Goal: Transaction & Acquisition: Download file/media

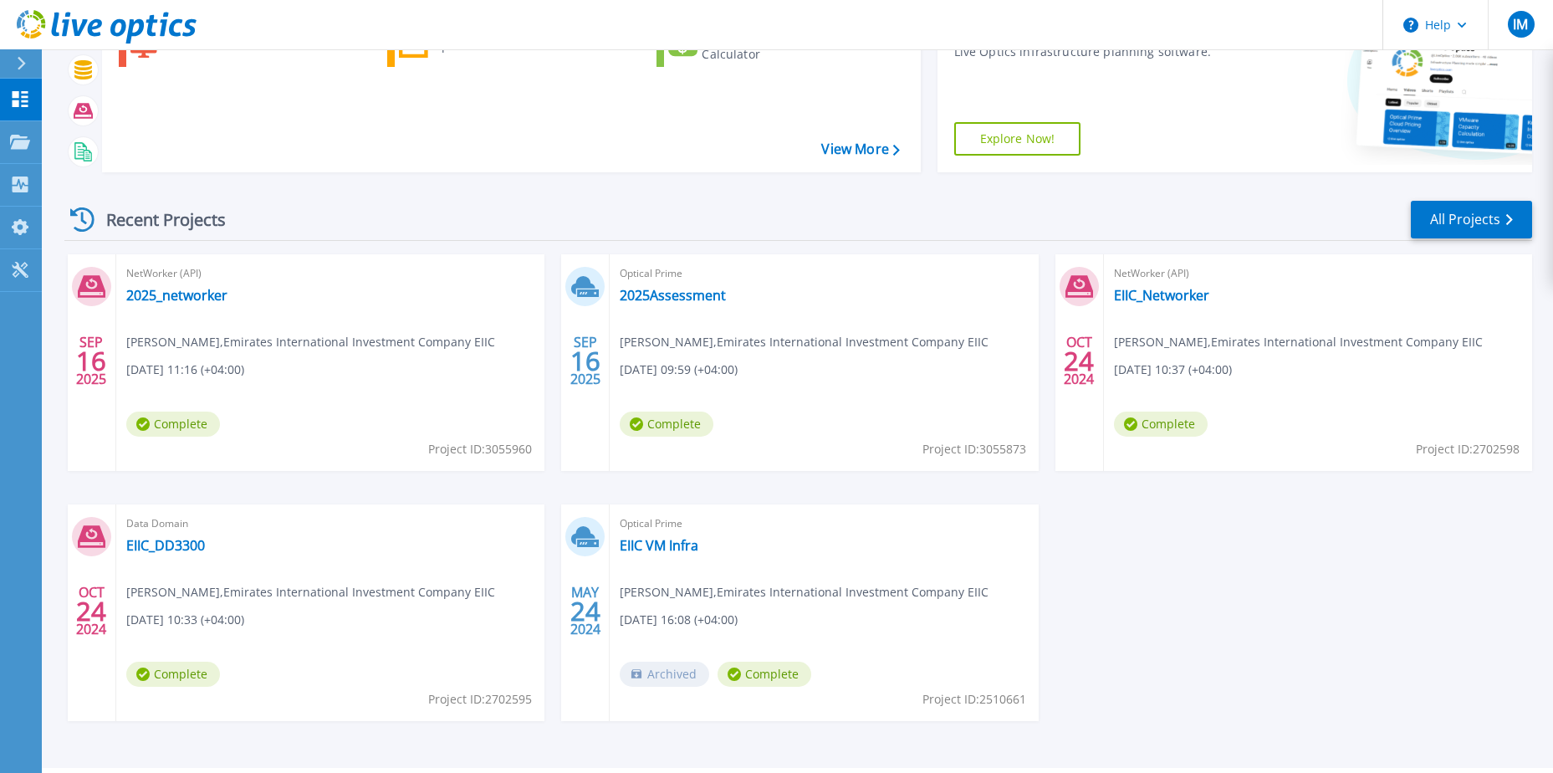
scroll to position [224, 0]
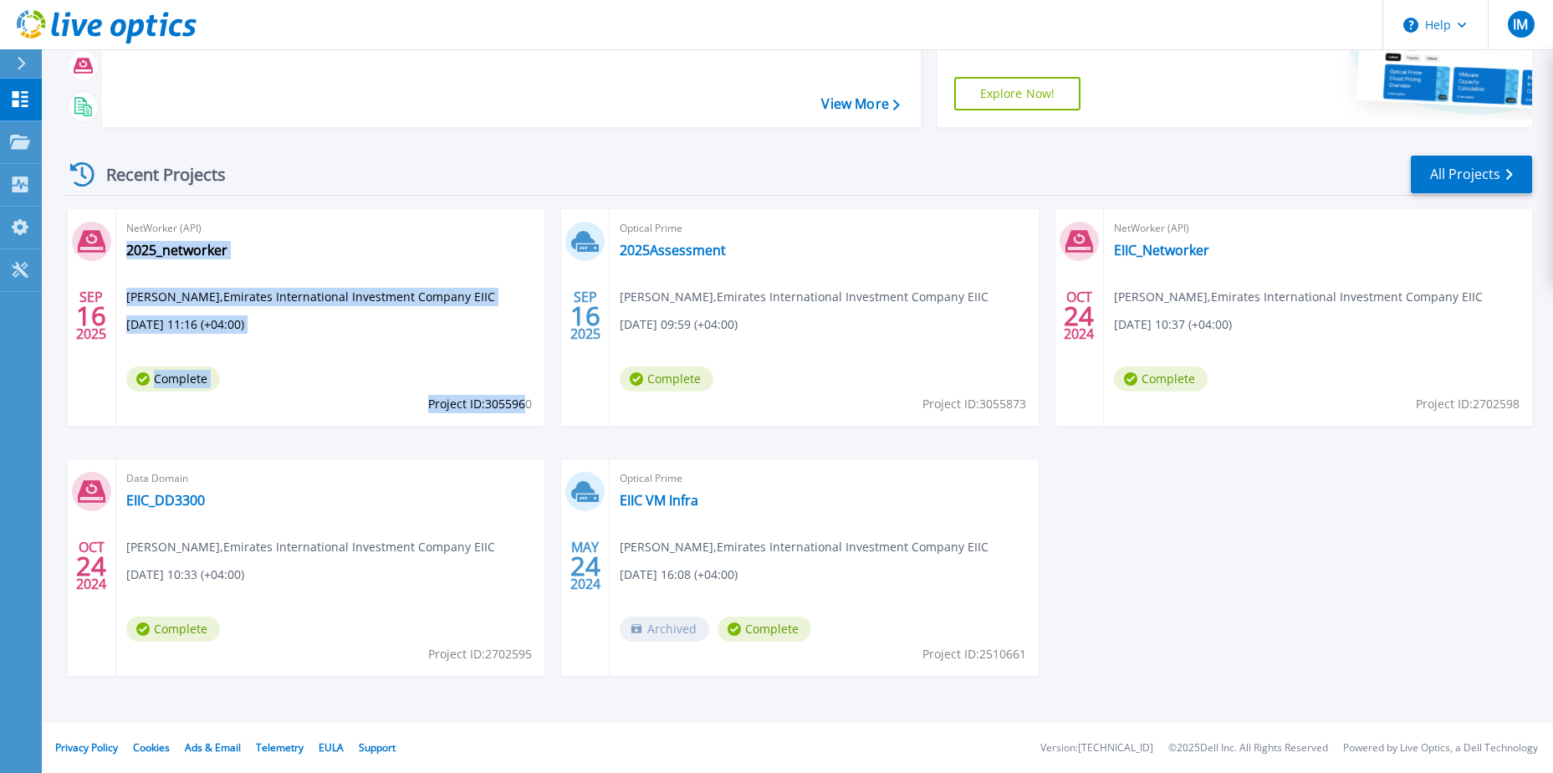
click at [527, 404] on div "NetWorker (API) 2025_networker [PERSON_NAME] , Emirates International Investmen…" at bounding box center [330, 317] width 428 height 217
drag, startPoint x: 527, startPoint y: 404, endPoint x: 494, endPoint y: 375, distance: 43.3
click at [495, 367] on div "NetWorker (API) 2025_networker [PERSON_NAME] , Emirates International Investmen…" at bounding box center [330, 317] width 428 height 217
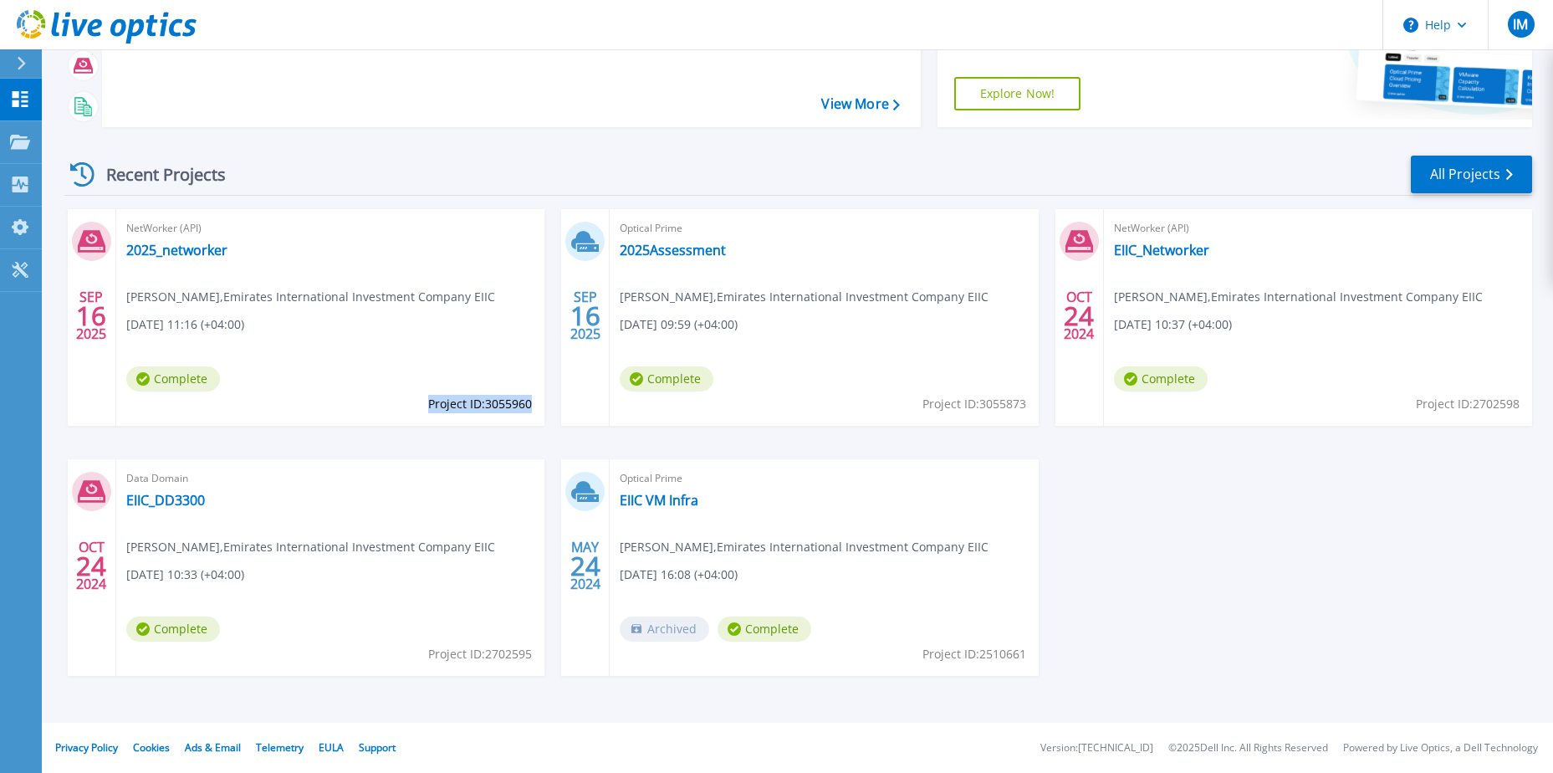
drag, startPoint x: 427, startPoint y: 404, endPoint x: 529, endPoint y: 402, distance: 102.0
click at [529, 402] on span "Project ID: 3055960" at bounding box center [480, 404] width 104 height 18
copy span "Project ID: 3055960"
click at [986, 405] on span "Project ID: 3055873" at bounding box center [974, 404] width 104 height 18
drag, startPoint x: 982, startPoint y: 406, endPoint x: 1024, endPoint y: 407, distance: 42.7
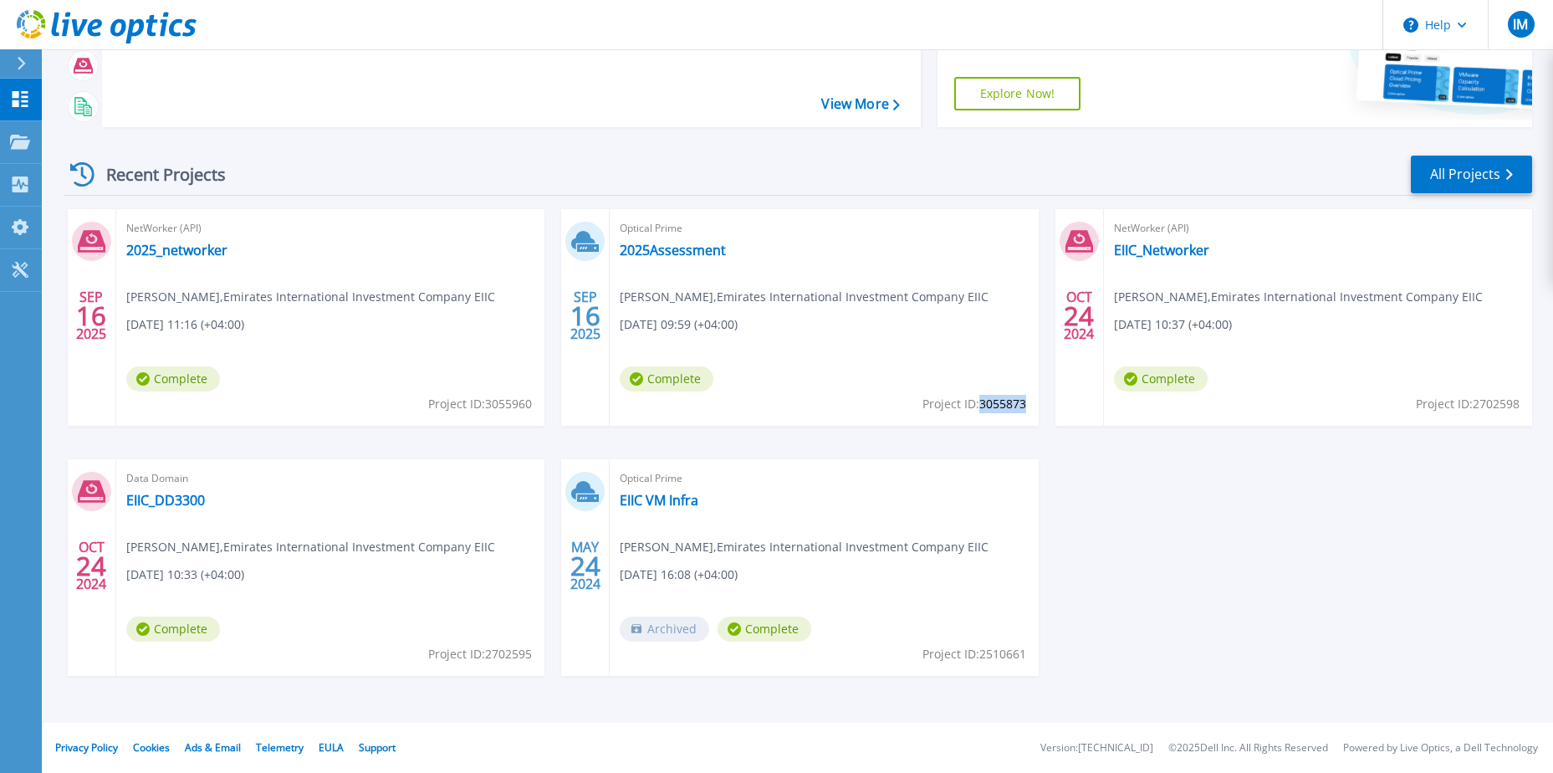
click at [1024, 407] on span "Project ID: 3055873" at bounding box center [974, 404] width 104 height 18
copy span "3055873"
click at [667, 254] on link "2025Assessment" at bounding box center [673, 250] width 106 height 17
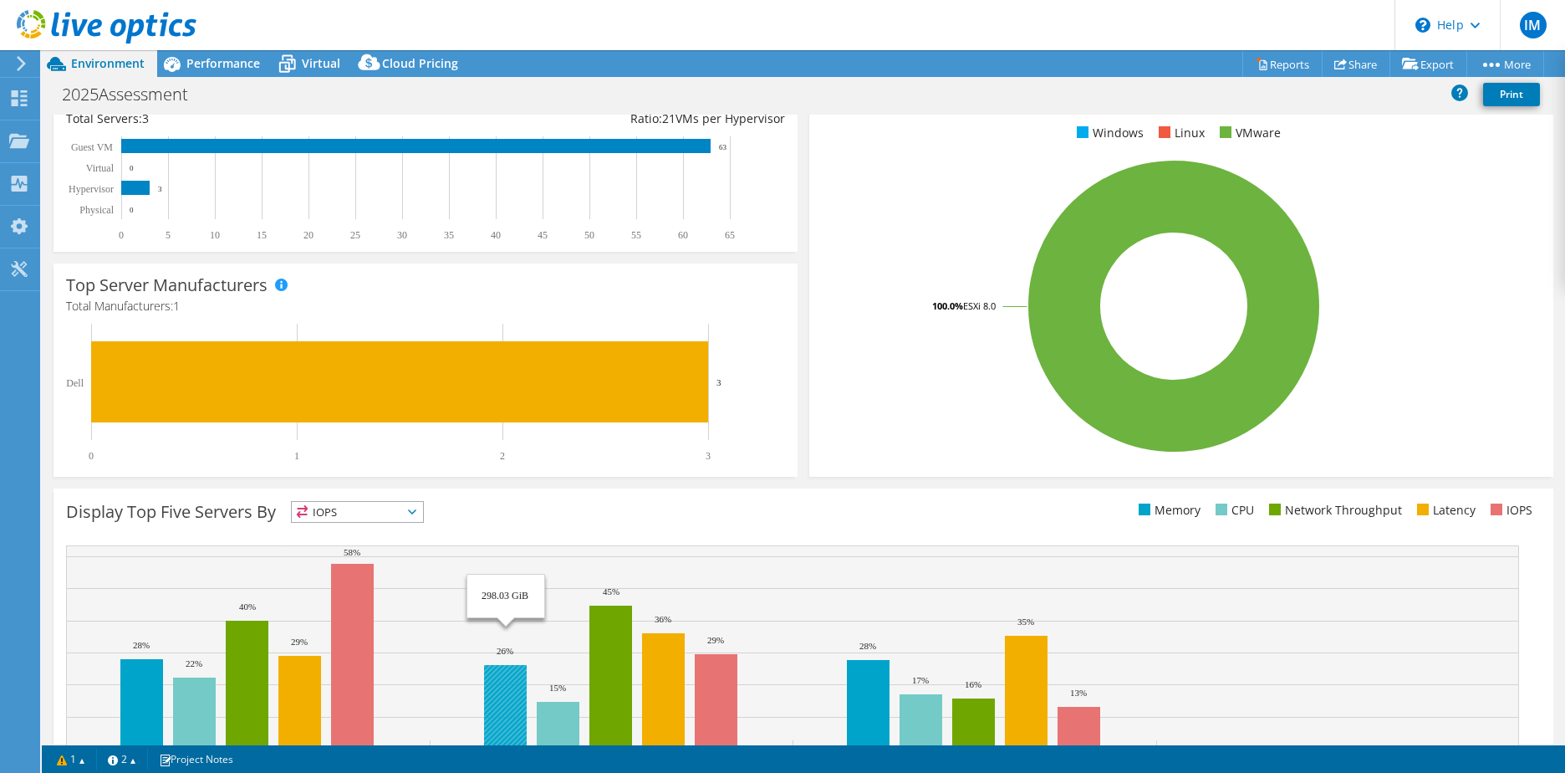
scroll to position [344, 0]
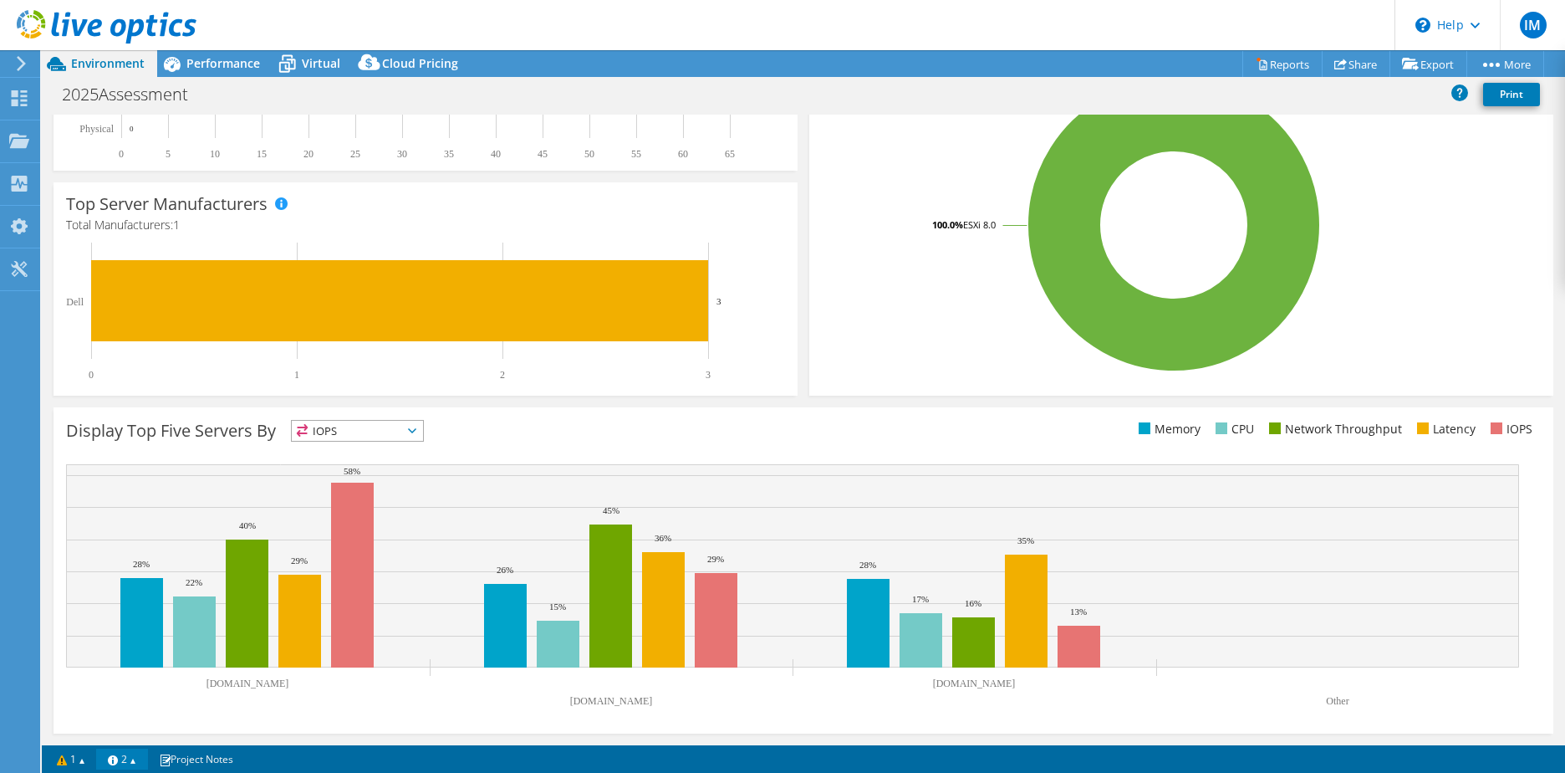
click at [146, 761] on link "2" at bounding box center [122, 758] width 52 height 21
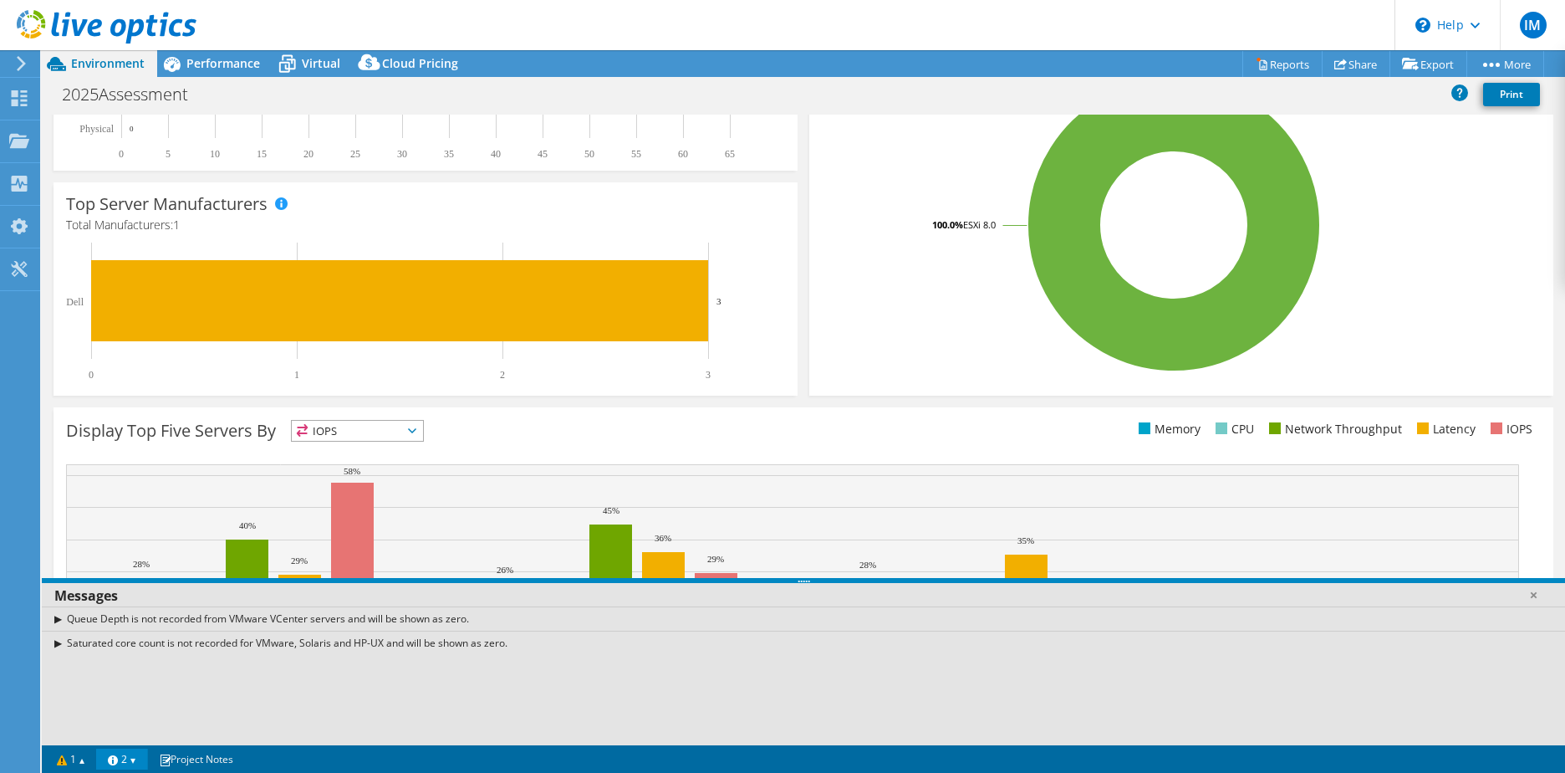
click at [146, 761] on link "2" at bounding box center [122, 758] width 52 height 21
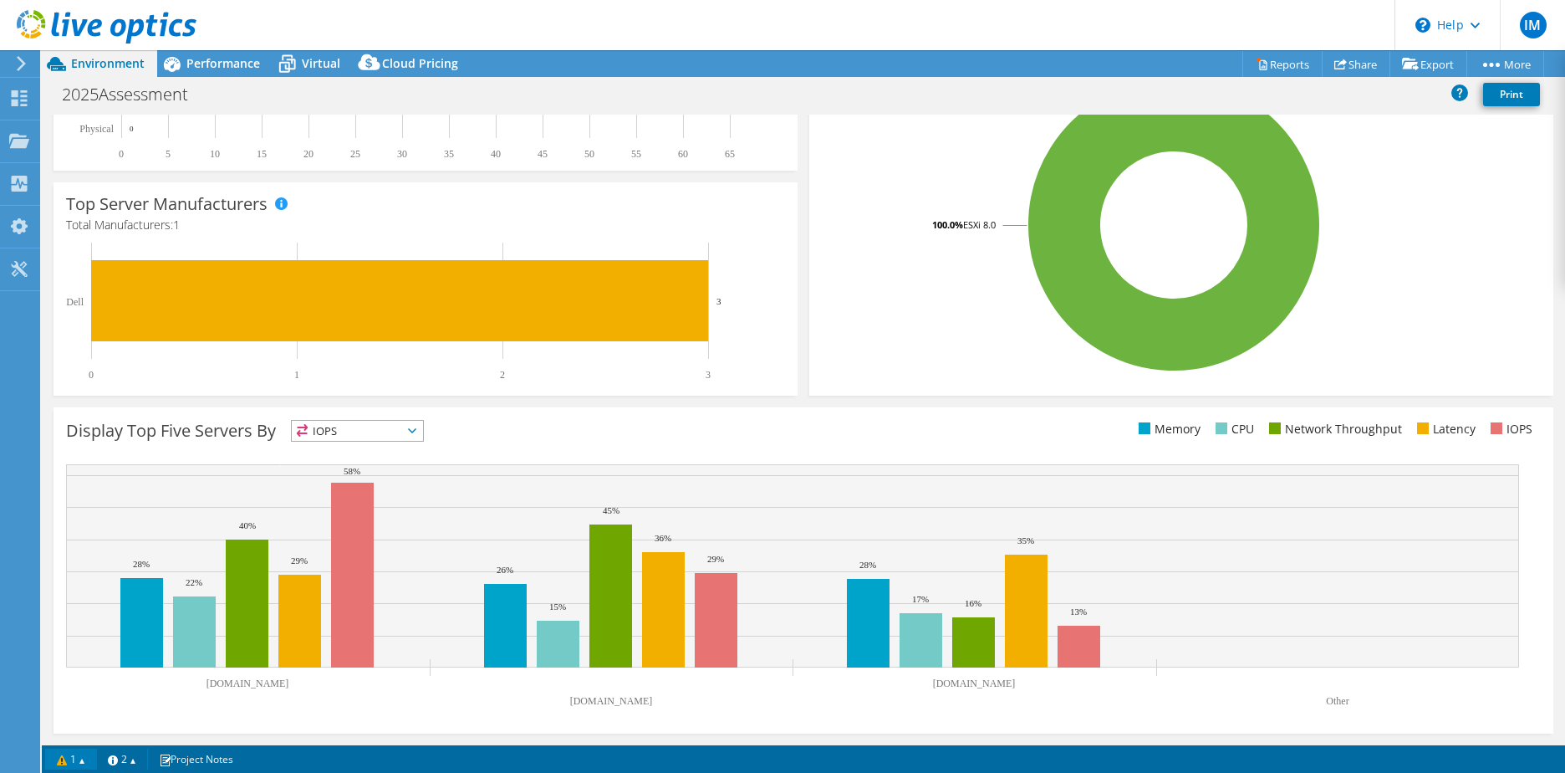
click at [88, 761] on link "1" at bounding box center [71, 758] width 52 height 21
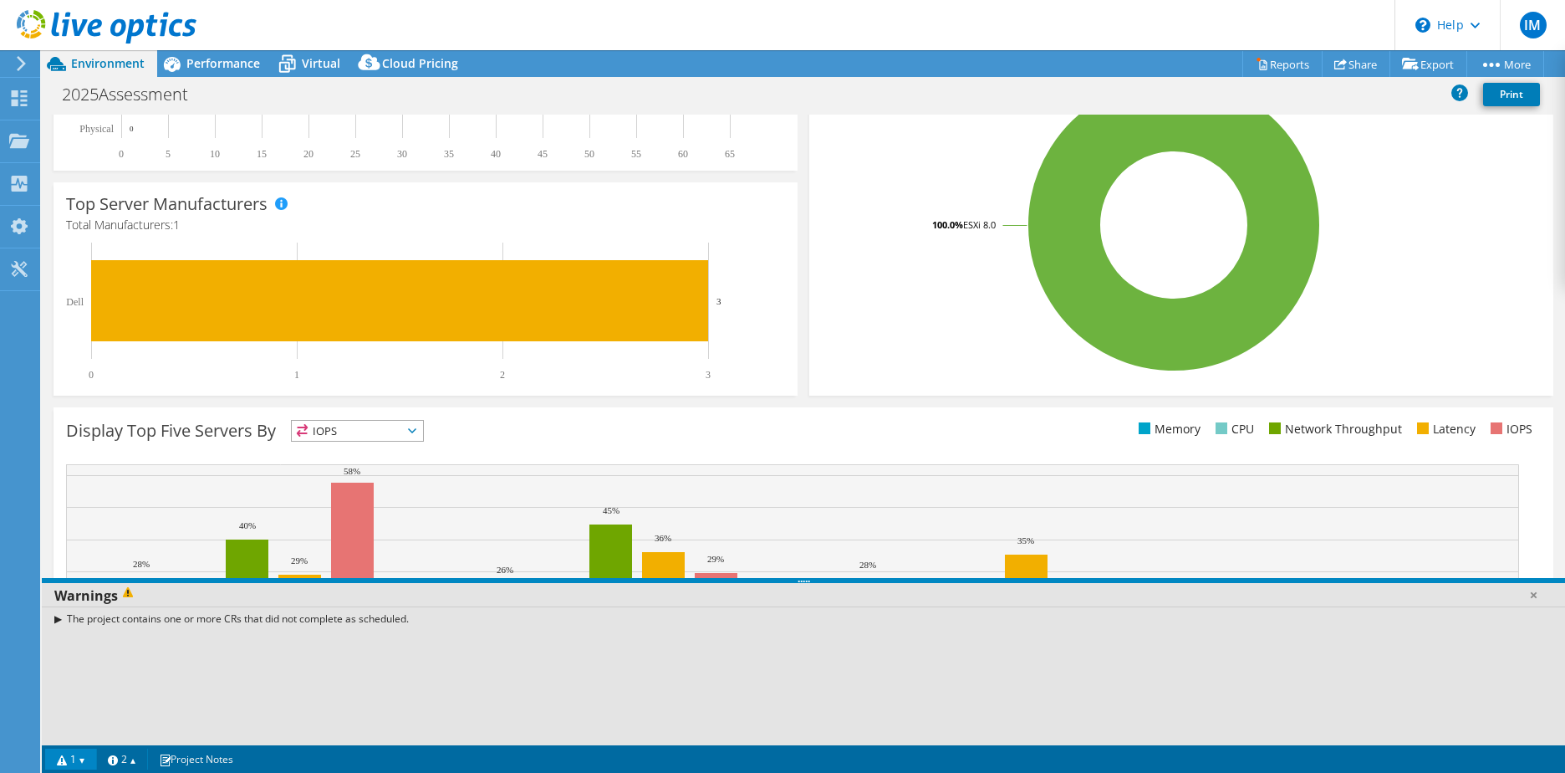
click at [88, 761] on link "1" at bounding box center [71, 758] width 52 height 21
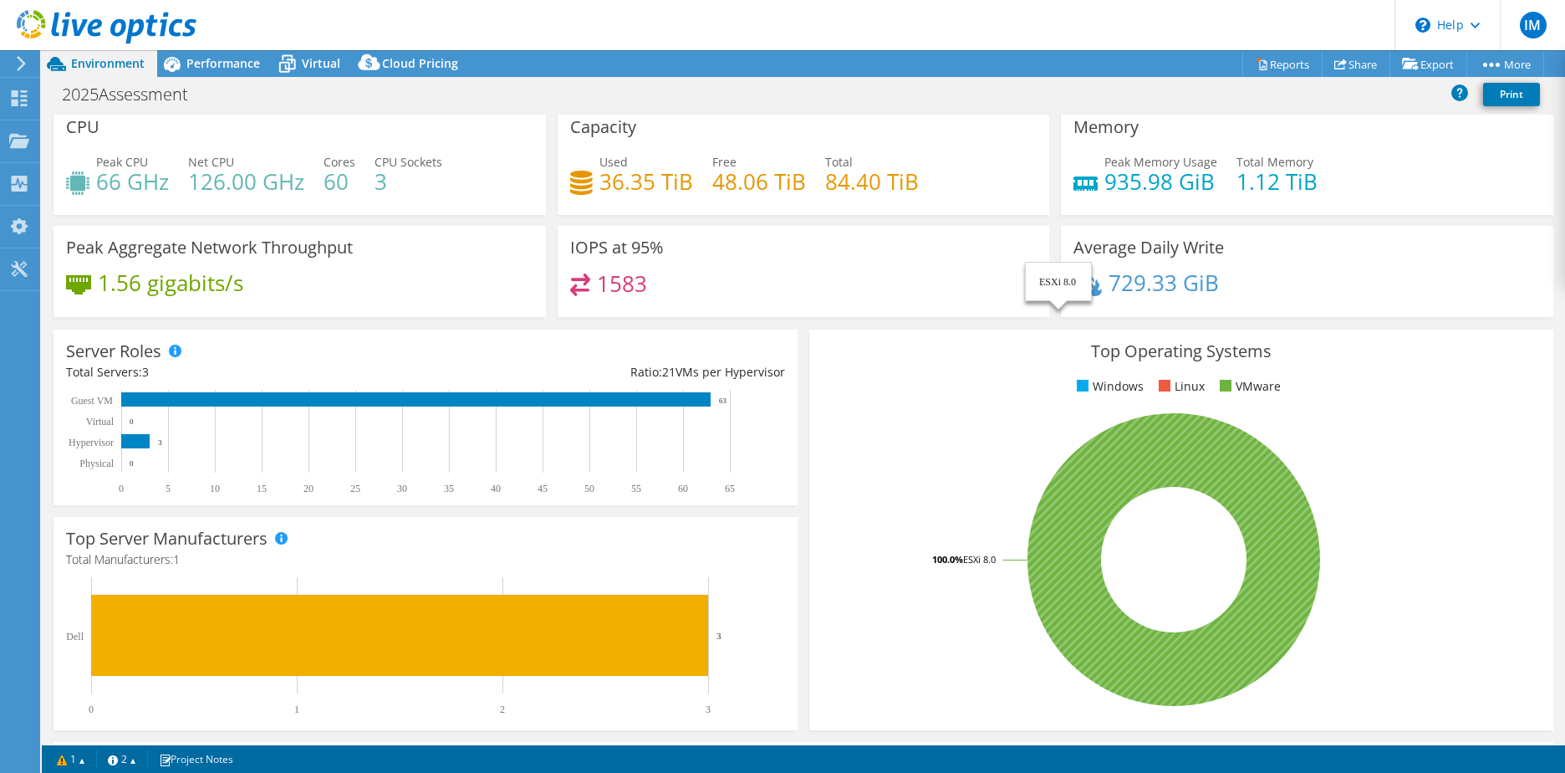
scroll to position [0, 0]
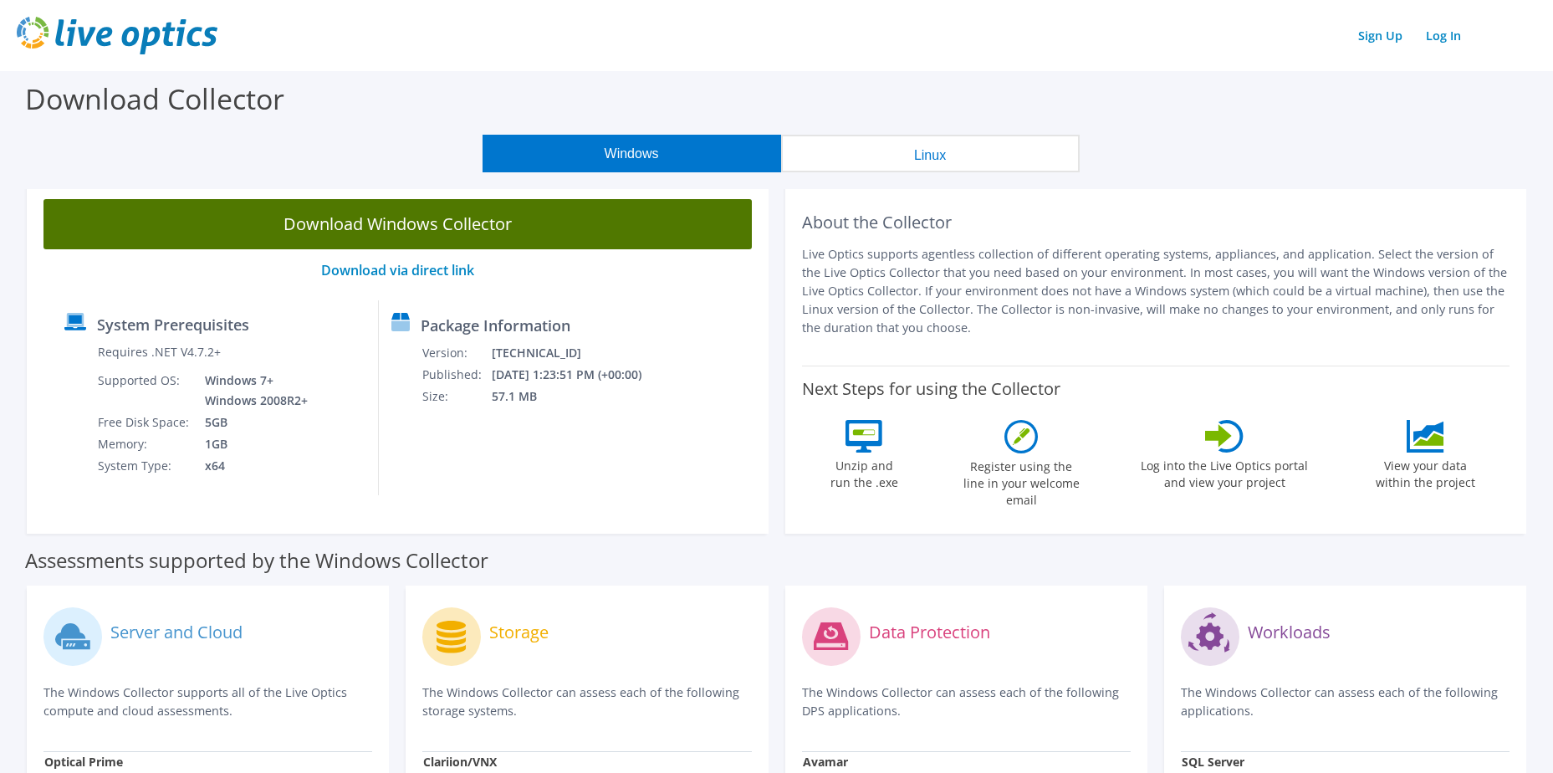
click at [406, 227] on link "Download Windows Collector" at bounding box center [397, 224] width 708 height 50
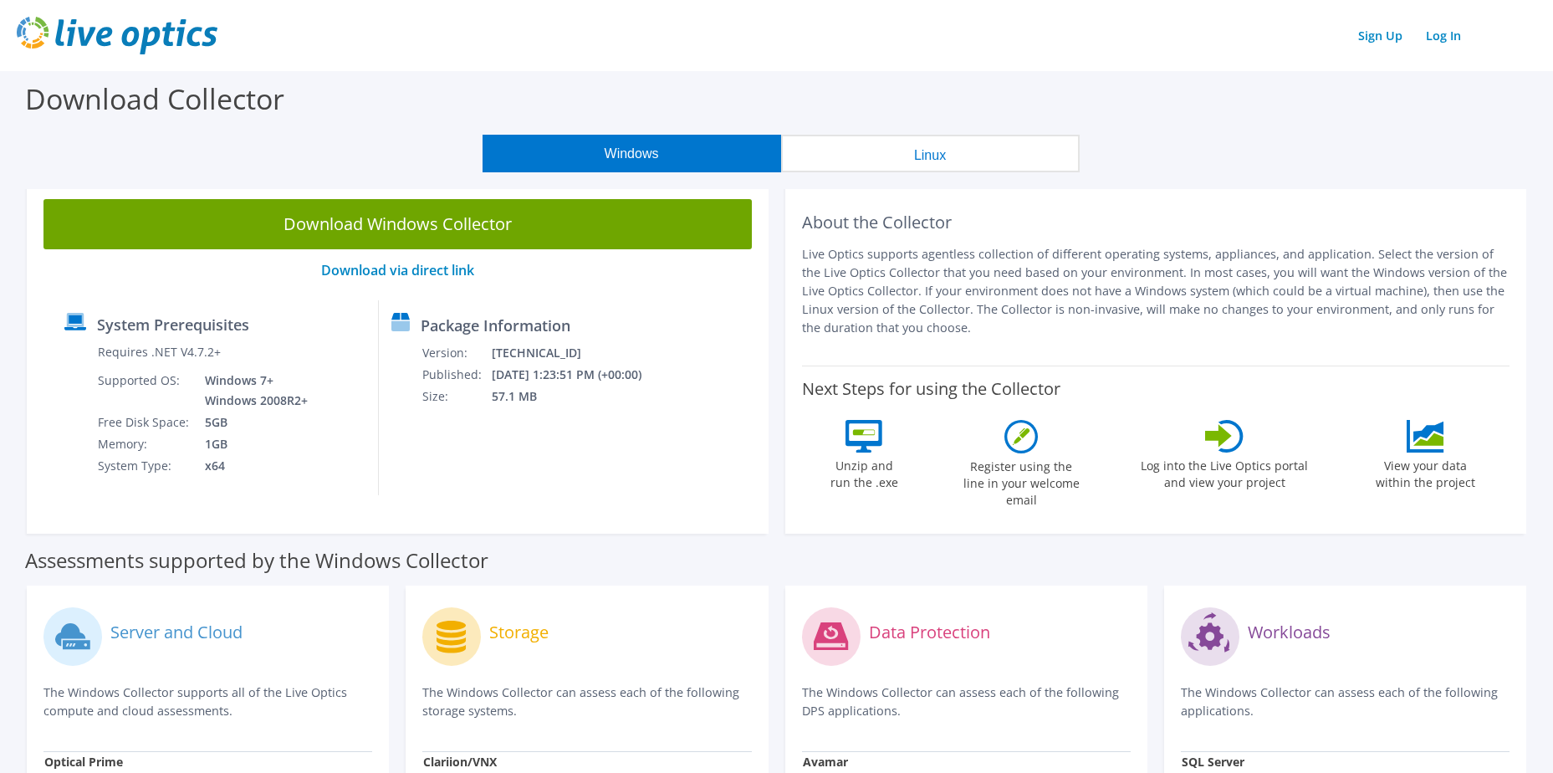
click at [389, 221] on link "Download Windows Collector" at bounding box center [397, 224] width 708 height 50
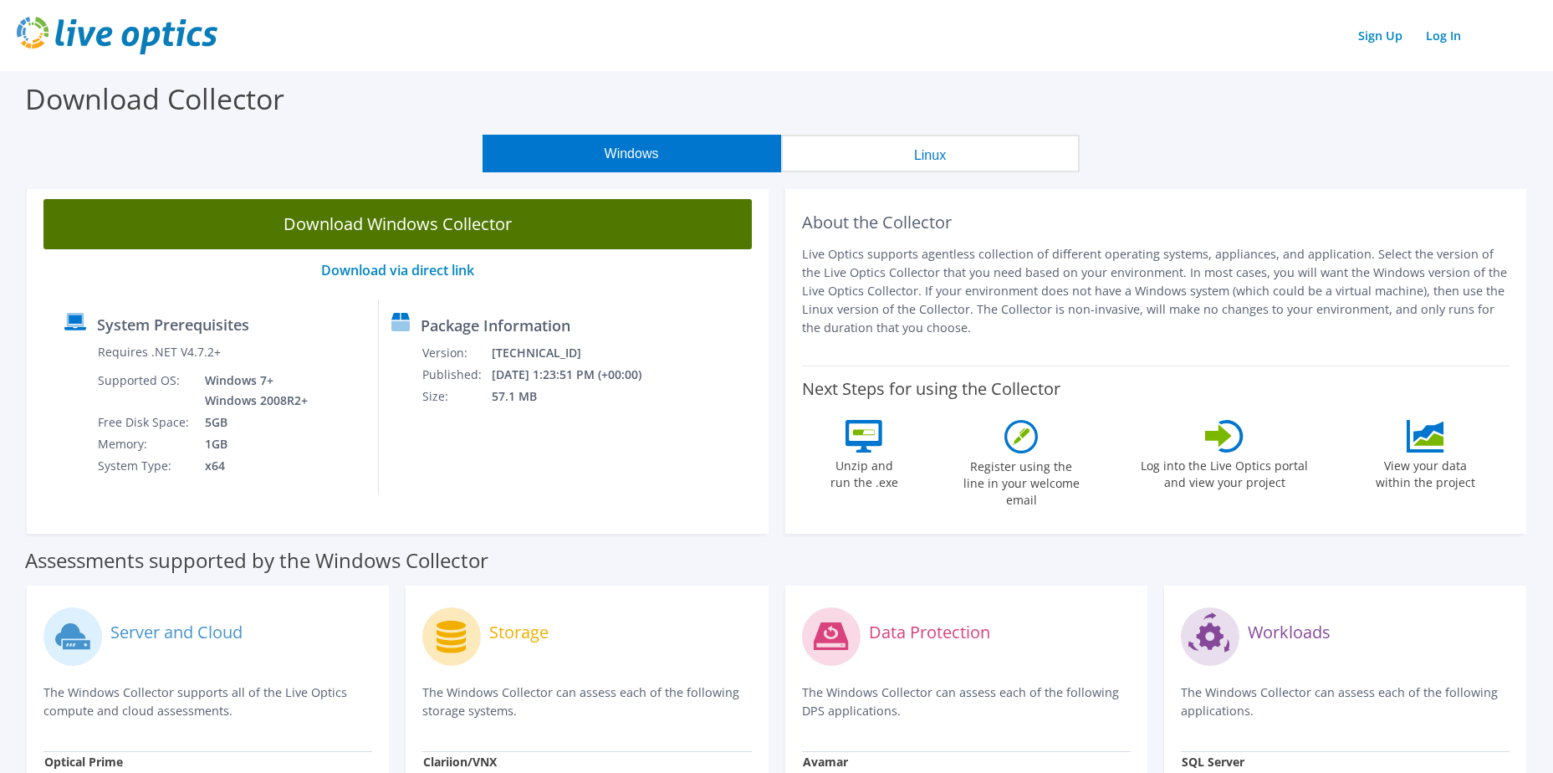
click at [425, 224] on link "Download Windows Collector" at bounding box center [397, 224] width 708 height 50
